Goal: Feedback & Contribution: Submit feedback/report problem

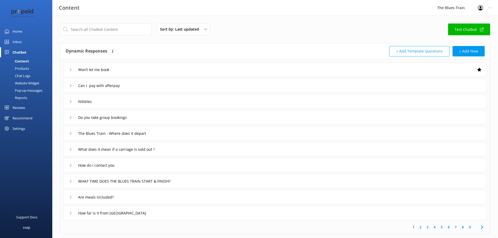
click at [25, 76] on div "Chat Logs" at bounding box center [16, 75] width 27 height 7
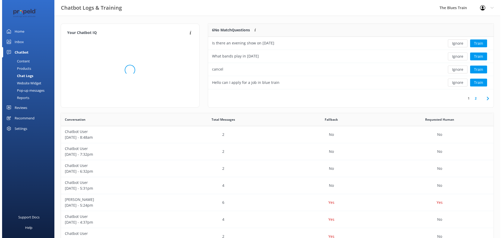
scroll to position [62, 281]
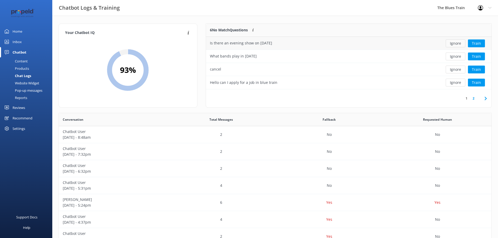
click at [455, 43] on button "Ignore" at bounding box center [455, 43] width 20 height 8
click at [473, 44] on button "Train" at bounding box center [476, 43] width 17 height 8
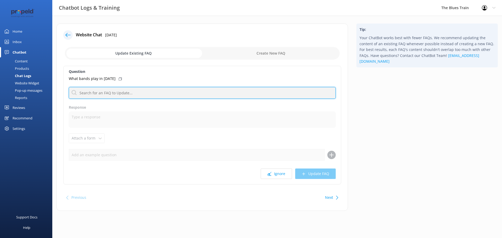
click at [158, 94] on input "text" at bounding box center [202, 93] width 267 height 12
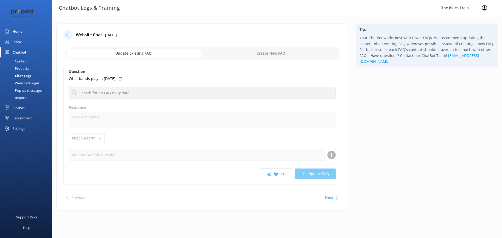
click at [270, 50] on input "checkbox" at bounding box center [202, 53] width 275 height 13
checkbox input "true"
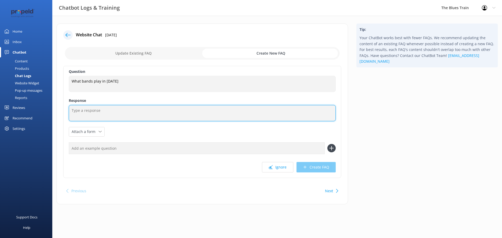
click at [133, 118] on textarea at bounding box center [202, 113] width 267 height 16
type textarea "To find exact artists for each show, please go to the show dates page"
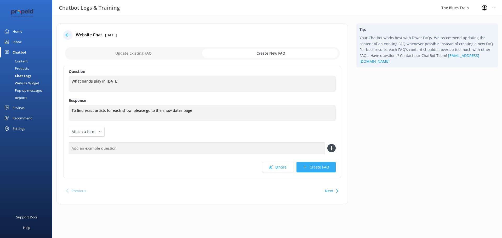
click at [317, 170] on button "Create FAQ" at bounding box center [315, 167] width 39 height 10
click at [15, 41] on div "Inbox" at bounding box center [17, 42] width 9 height 10
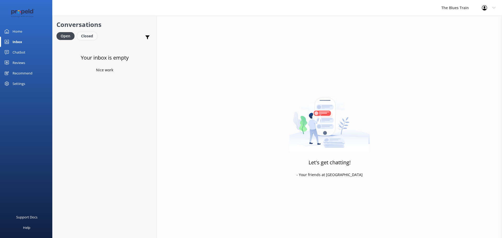
click at [93, 36] on div "Closed" at bounding box center [87, 36] width 20 height 8
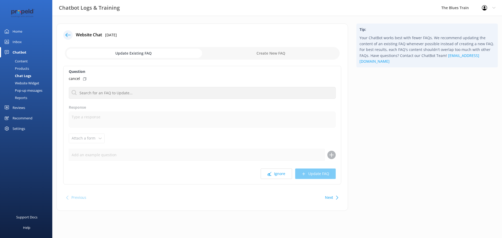
click at [16, 40] on div "Inbox" at bounding box center [17, 42] width 9 height 10
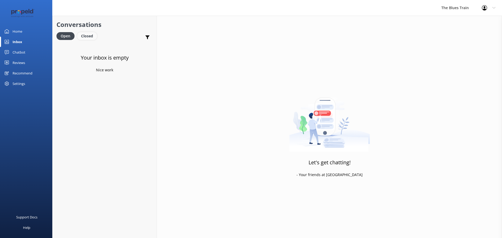
click at [89, 40] on div "Closed" at bounding box center [87, 36] width 20 height 8
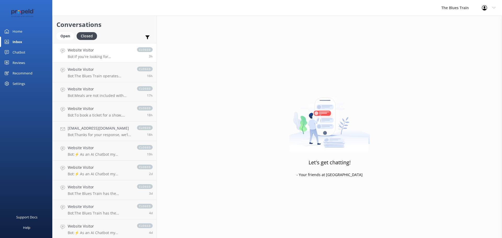
click at [110, 54] on div "Website Visitor Bot: If you're looking for accommodation near The Blues Train, …" at bounding box center [100, 52] width 64 height 11
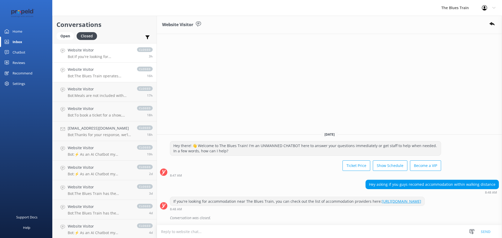
click at [112, 71] on h4 "Website Visitor" at bounding box center [100, 70] width 64 height 6
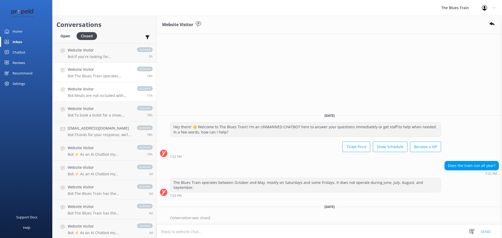
click at [111, 90] on h4 "Website Visitor" at bounding box center [100, 89] width 64 height 6
click at [105, 108] on h4 "Website Visitor" at bounding box center [100, 109] width 64 height 6
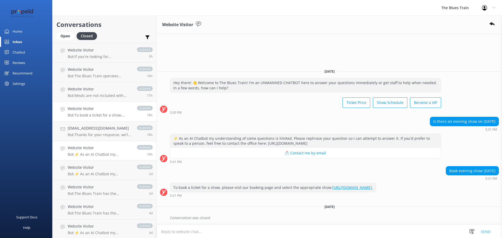
click at [107, 147] on h4 "Website Visitor" at bounding box center [100, 148] width 64 height 6
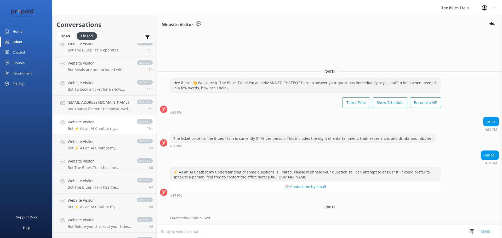
scroll to position [26, 0]
click at [107, 147] on p "Bot: ⚡ As an AI Chatbot my understanding of some questions is limited. Please r…" at bounding box center [100, 148] width 64 height 5
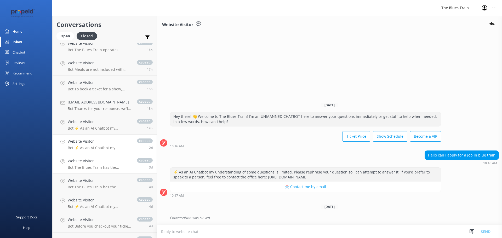
click at [107, 160] on h4 "Website Visitor" at bounding box center [100, 161] width 64 height 6
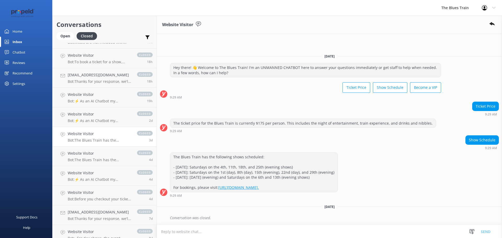
scroll to position [59, 0]
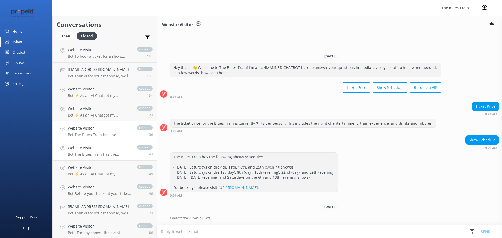
click at [106, 149] on h4 "Website Visitor" at bounding box center [100, 148] width 64 height 6
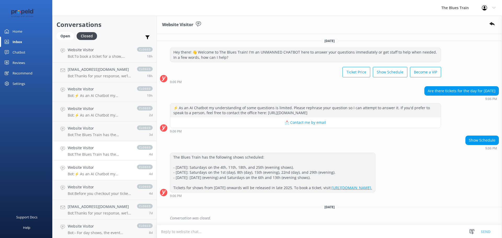
scroll to position [0, 0]
click at [107, 175] on p "Bot: ⚡ As an AI Chatbot my understanding of some questions is limited. Please r…" at bounding box center [100, 174] width 64 height 5
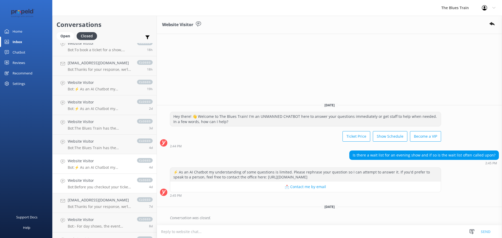
click at [105, 188] on p "Bot: Before you checkout your ticket purchase on the website, enter each of you…" at bounding box center [100, 187] width 64 height 5
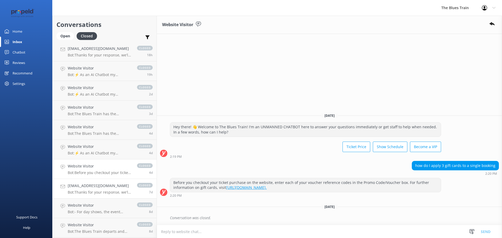
scroll to position [85, 0]
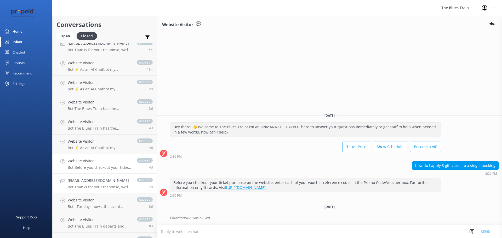
click at [105, 175] on link "[EMAIL_ADDRESS][DOMAIN_NAME] Bot: Thanks for your response, we'll get back to y…" at bounding box center [105, 184] width 104 height 20
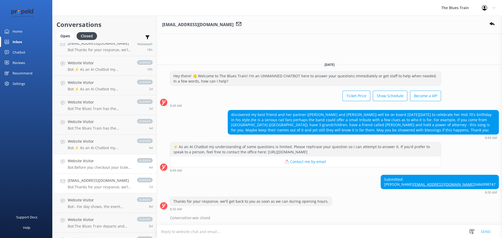
click at [108, 162] on h4 "Website Visitor" at bounding box center [100, 161] width 64 height 6
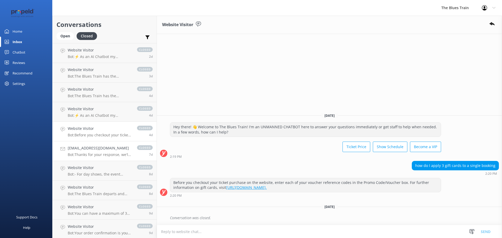
scroll to position [118, 0]
click at [107, 164] on link "Website Visitor Bot: - For day shows, the event concludes at approximately 4.45…" at bounding box center [105, 171] width 104 height 20
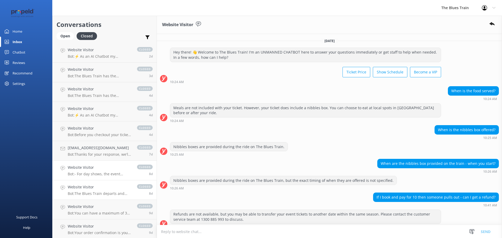
scroll to position [154, 0]
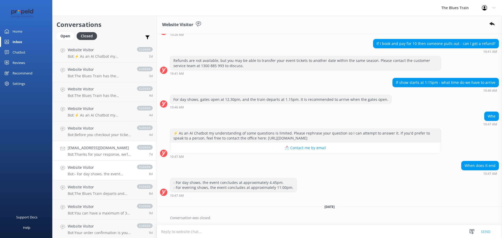
click at [111, 153] on p "Bot: Thanks for your response, we'll get back to you as soon as we can during o…" at bounding box center [100, 154] width 64 height 5
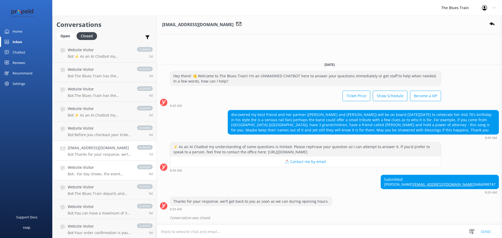
click at [108, 178] on link "Website Visitor Bot: - For day shows, the event concludes at approximately 4.45…" at bounding box center [105, 171] width 104 height 20
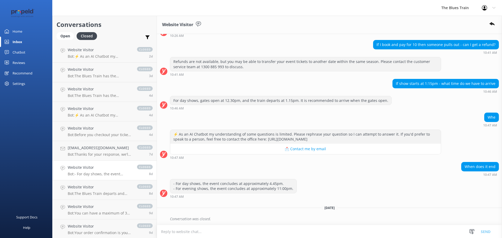
scroll to position [154, 0]
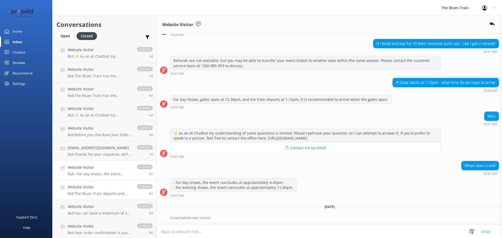
click at [108, 188] on h4 "Website Visitor" at bounding box center [100, 187] width 64 height 6
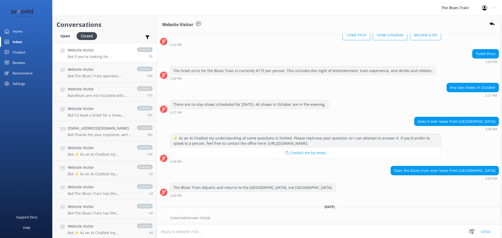
click at [109, 59] on link "Website Visitor Bot: If you're looking for accommodation near The Blues Train, …" at bounding box center [105, 53] width 104 height 20
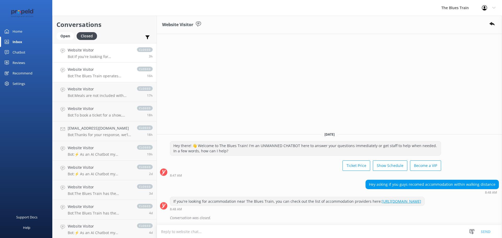
click at [107, 75] on p "Bot: The Blues Train operates between October and May, mostly on Saturdays and …" at bounding box center [100, 76] width 64 height 5
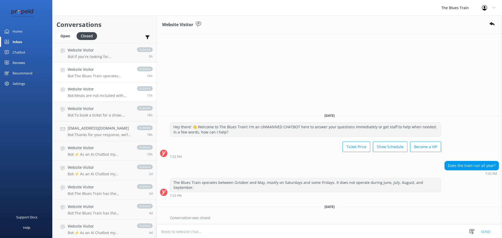
click at [106, 92] on div "Website Visitor Bot: Meals are not included with your ticket. However, your tic…" at bounding box center [100, 91] width 64 height 11
click at [102, 107] on h4 "Website Visitor" at bounding box center [100, 109] width 64 height 6
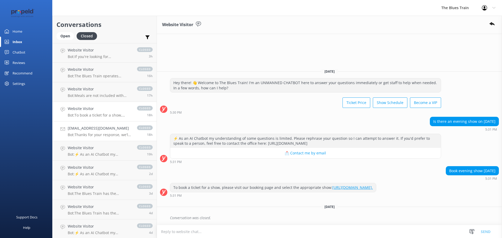
click at [103, 132] on p "Bot: Thanks for your response, we'll get back to you as soon as we can during o…" at bounding box center [100, 134] width 64 height 5
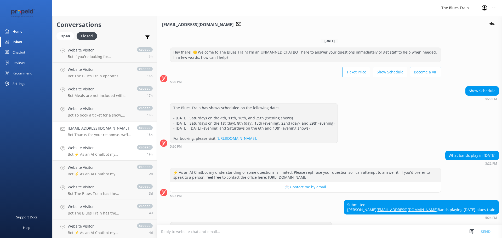
scroll to position [49, 0]
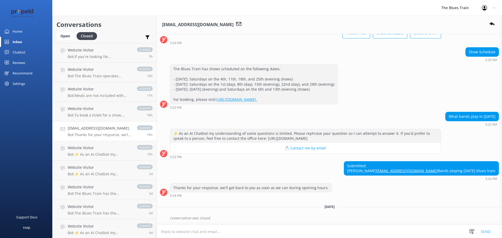
click at [490, 9] on div "Profile Settings Logout" at bounding box center [488, 8] width 27 height 16
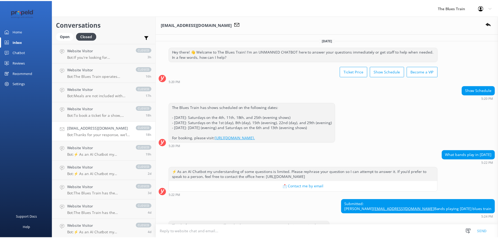
scroll to position [0, 0]
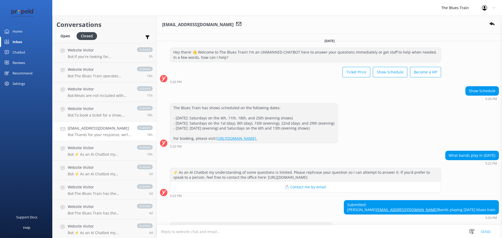
click at [18, 50] on div "Chatbot" at bounding box center [19, 52] width 13 height 10
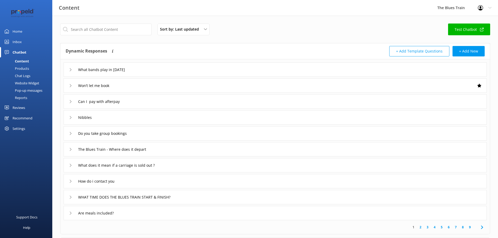
click at [28, 69] on div "Products" at bounding box center [16, 68] width 26 height 7
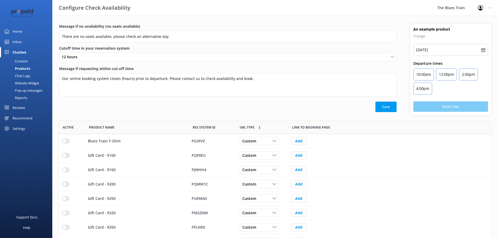
scroll to position [153, 428]
click at [27, 78] on div "Chat Logs" at bounding box center [16, 75] width 27 height 7
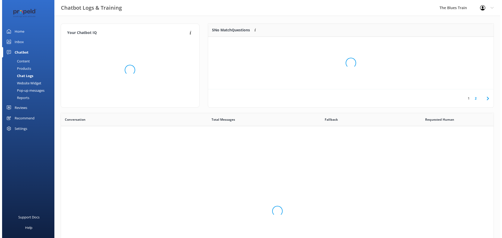
scroll to position [179, 428]
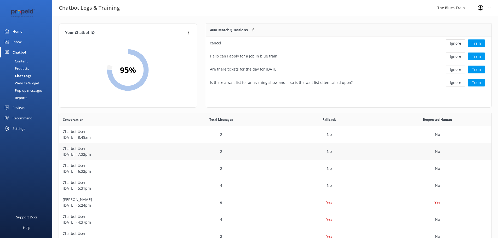
click at [110, 158] on div "Chatbot User [DATE] - 7:32pm" at bounding box center [113, 151] width 108 height 17
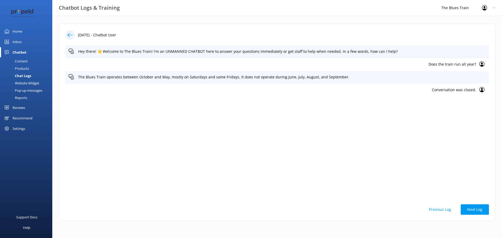
click at [69, 33] on use at bounding box center [69, 35] width 5 height 4
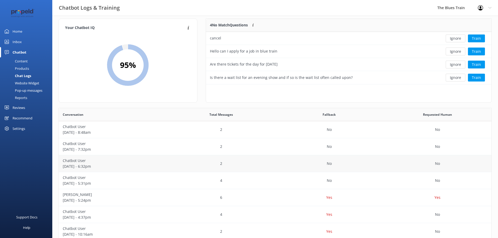
scroll to position [7, 0]
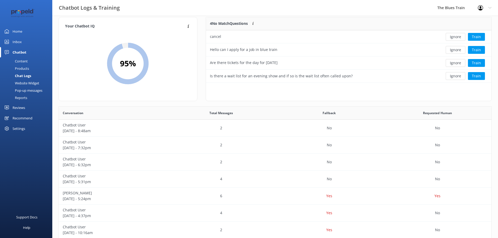
click at [37, 84] on div "Website Widget" at bounding box center [21, 82] width 36 height 7
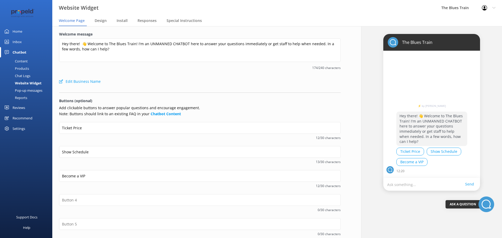
click at [28, 71] on div "Products" at bounding box center [16, 68] width 26 height 7
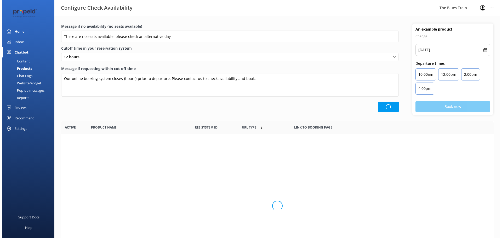
scroll to position [153, 428]
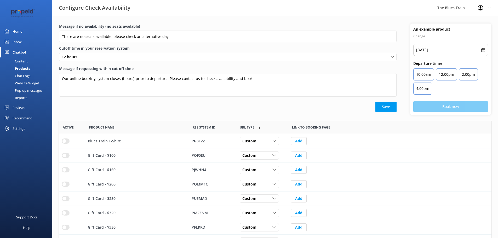
click at [28, 61] on link "Content" at bounding box center [27, 60] width 49 height 7
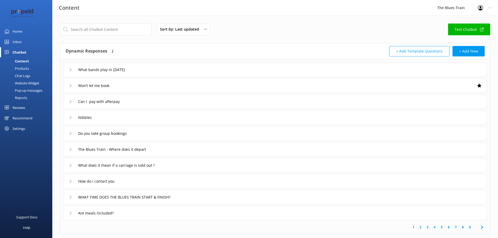
click at [17, 44] on div "Inbox" at bounding box center [17, 42] width 9 height 10
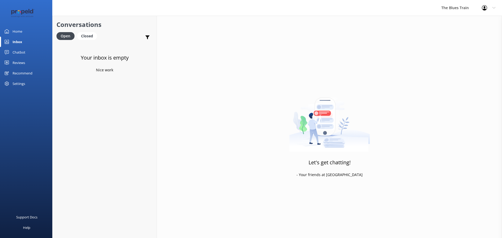
click at [93, 29] on h2 "Conversations" at bounding box center [104, 25] width 96 height 10
click at [89, 33] on div "Closed" at bounding box center [87, 36] width 20 height 8
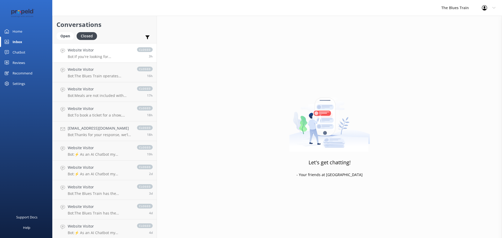
click at [93, 62] on link "Website Visitor Bot: If you're looking for accommodation near The Blues Train, …" at bounding box center [105, 53] width 104 height 20
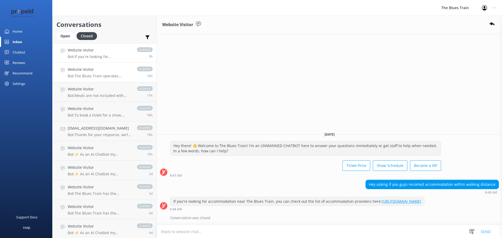
click at [96, 75] on p "Bot: The Blues Train operates between October and May, mostly on Saturdays and …" at bounding box center [100, 76] width 64 height 5
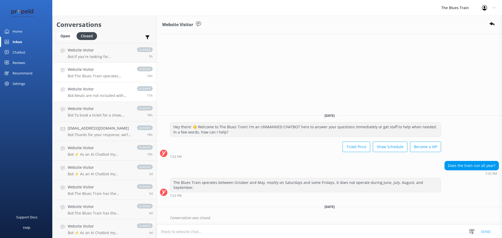
click at [97, 87] on h4 "Website Visitor" at bounding box center [100, 89] width 64 height 6
click at [106, 133] on p "Bot: Thanks for your response, we'll get back to you as soon as we can during o…" at bounding box center [100, 134] width 64 height 5
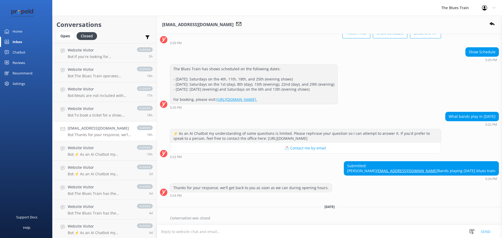
scroll to position [49, 0]
click at [493, 22] on icon at bounding box center [491, 23] width 5 height 5
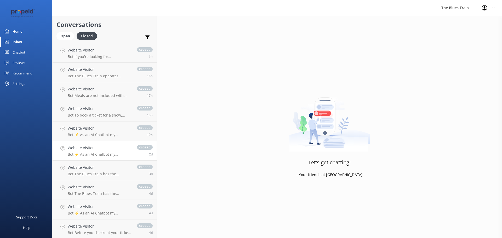
click at [102, 157] on link "Website Visitor Bot: ⚡ As an AI Chatbot my understanding of some questions is l…" at bounding box center [105, 151] width 104 height 20
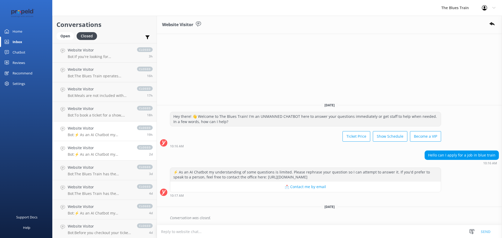
click at [104, 133] on p "Bot: ⚡ As an AI Chatbot my understanding of some questions is limited. Please r…" at bounding box center [100, 134] width 64 height 5
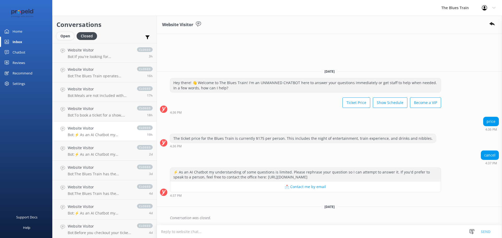
click at [72, 33] on div "Open" at bounding box center [65, 36] width 18 height 8
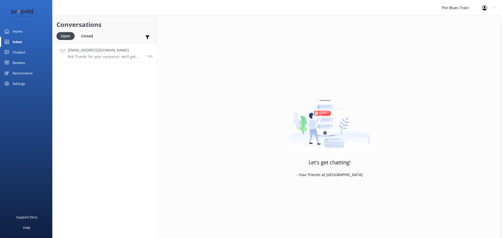
click at [101, 61] on link "[EMAIL_ADDRESS][DOMAIN_NAME] Bot: Thanks for your response, we'll get back to y…" at bounding box center [105, 53] width 104 height 20
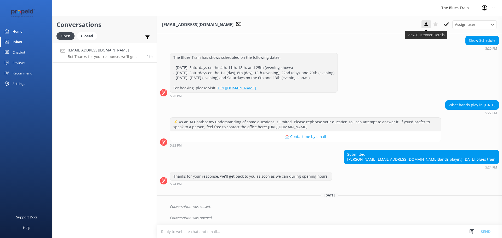
click at [427, 21] on button at bounding box center [425, 24] width 9 height 8
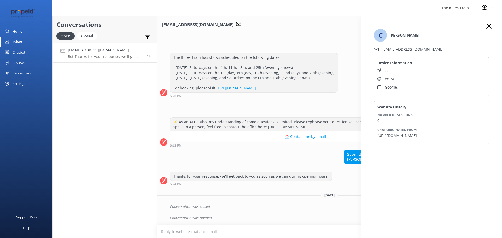
click at [488, 25] on icon "button" at bounding box center [488, 26] width 5 height 5
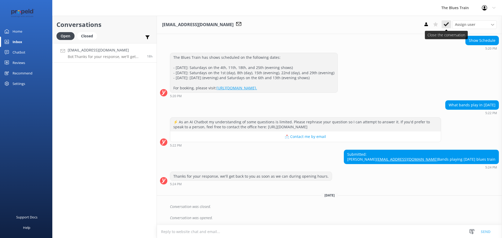
click at [447, 25] on icon at bounding box center [445, 24] width 5 height 5
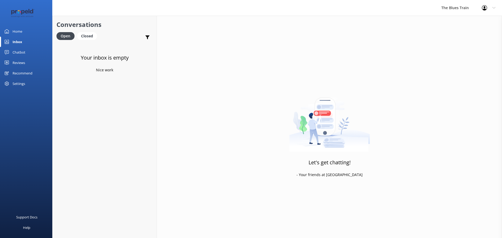
click at [27, 34] on link "Home" at bounding box center [26, 31] width 52 height 10
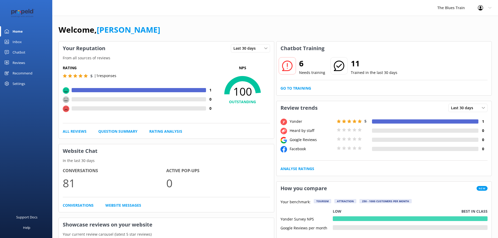
click at [28, 62] on link "Reviews" at bounding box center [26, 62] width 52 height 10
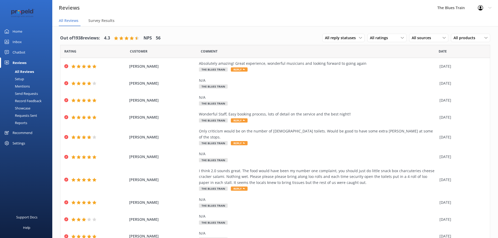
click at [27, 53] on link "Chatbot" at bounding box center [26, 52] width 52 height 10
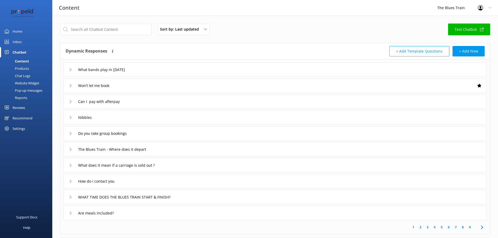
click at [25, 74] on div "Chat Logs" at bounding box center [16, 75] width 27 height 7
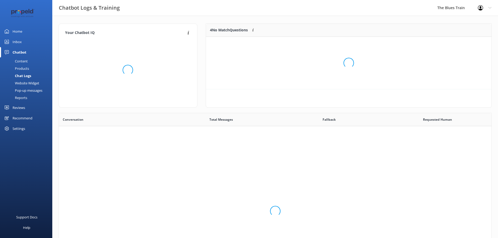
scroll to position [179, 428]
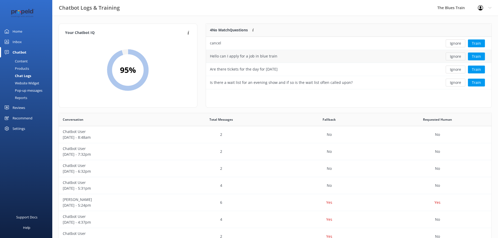
click at [451, 57] on button "Ignore" at bounding box center [455, 57] width 20 height 8
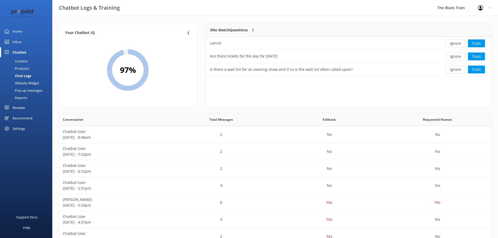
scroll to position [49, 281]
click at [459, 45] on button "Ignore" at bounding box center [455, 43] width 20 height 8
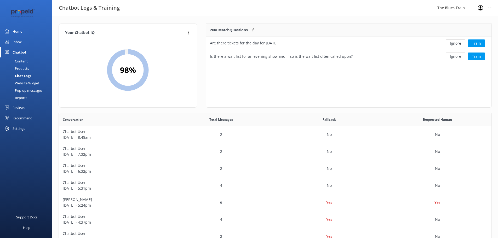
scroll to position [36, 281]
click at [461, 53] on button "Ignore" at bounding box center [455, 57] width 20 height 8
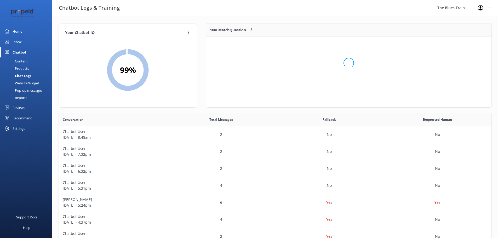
scroll to position [22, 281]
click at [458, 42] on button "Ignore" at bounding box center [455, 43] width 20 height 8
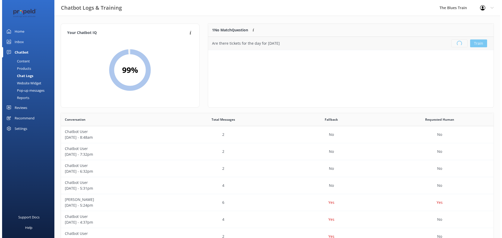
scroll to position [61, 281]
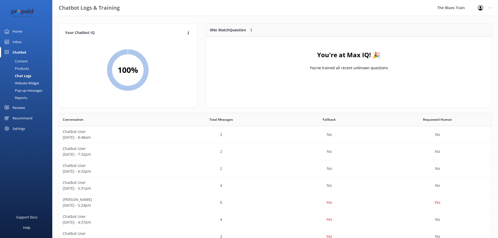
click at [27, 41] on link "Inbox" at bounding box center [26, 42] width 52 height 10
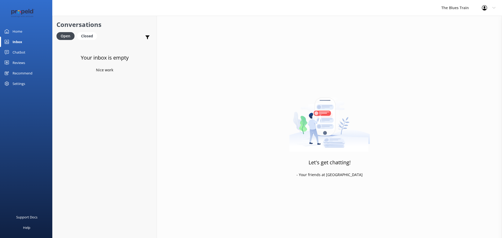
click at [31, 27] on link "Home" at bounding box center [26, 31] width 52 height 10
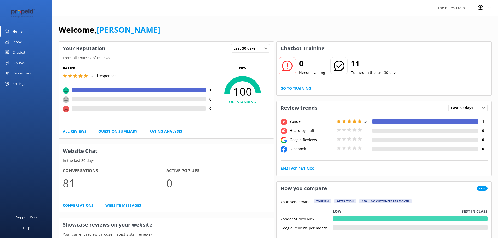
click at [21, 42] on div "Inbox" at bounding box center [17, 42] width 9 height 10
